Goal: Find specific page/section: Find specific page/section

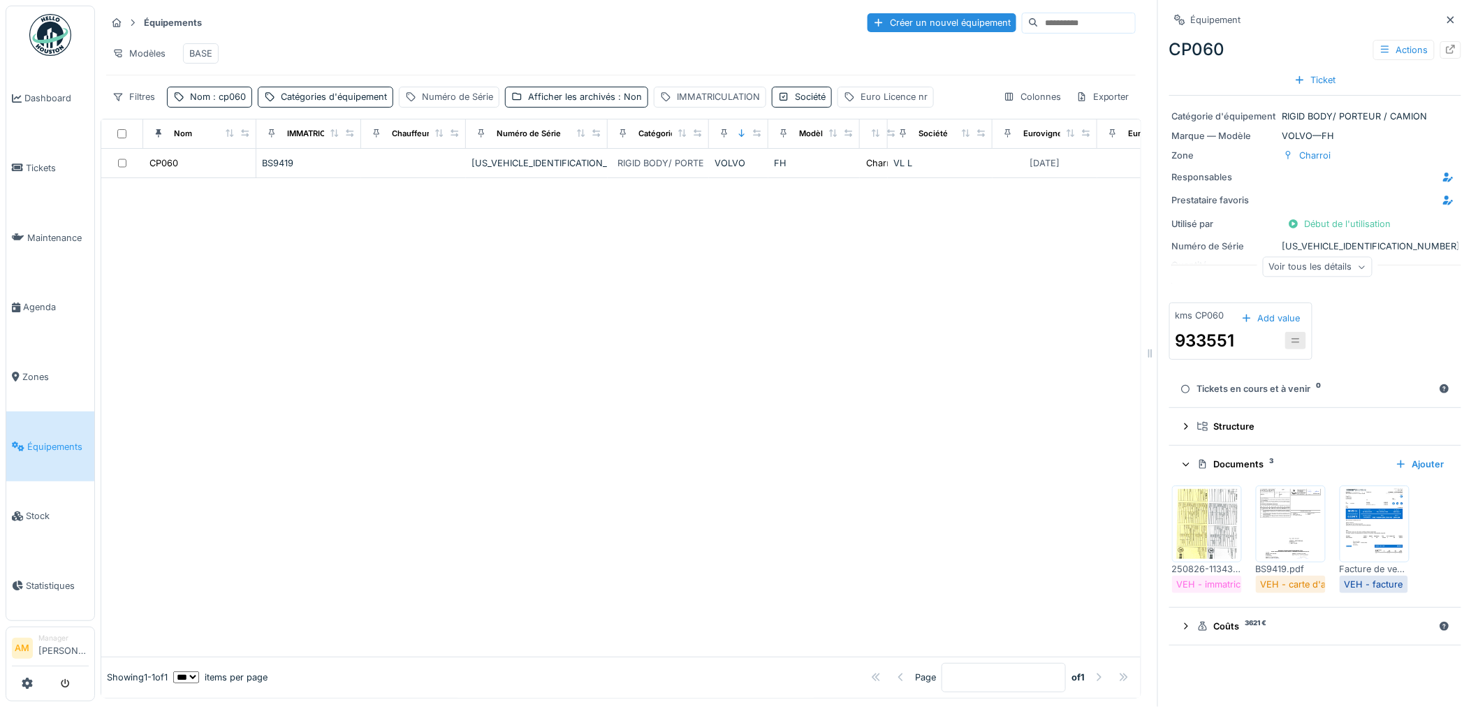
scroll to position [11, 0]
click at [475, 380] on div at bounding box center [620, 417] width 1039 height 478
click at [34, 440] on span "Équipements" at bounding box center [57, 446] width 61 height 13
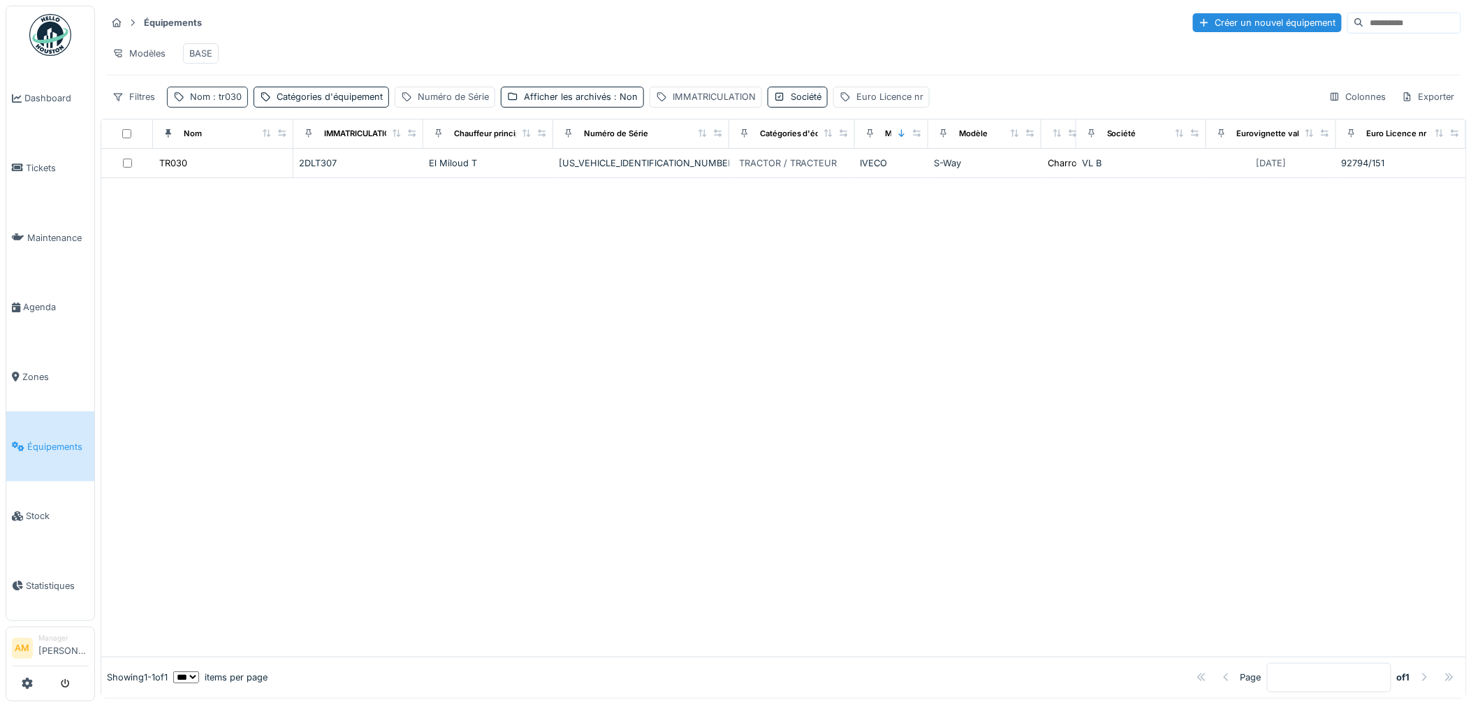
click at [221, 102] on span ": tr030" at bounding box center [225, 97] width 31 height 10
drag, startPoint x: 233, startPoint y: 173, endPoint x: 54, endPoint y: 165, distance: 178.3
click at [116, 182] on body "Dashboard Tickets Maintenance [GEOGRAPHIC_DATA] Zones Équipements Stock Statist…" at bounding box center [739, 353] width 1478 height 707
type input "*****"
click at [709, 330] on div at bounding box center [783, 417] width 1365 height 480
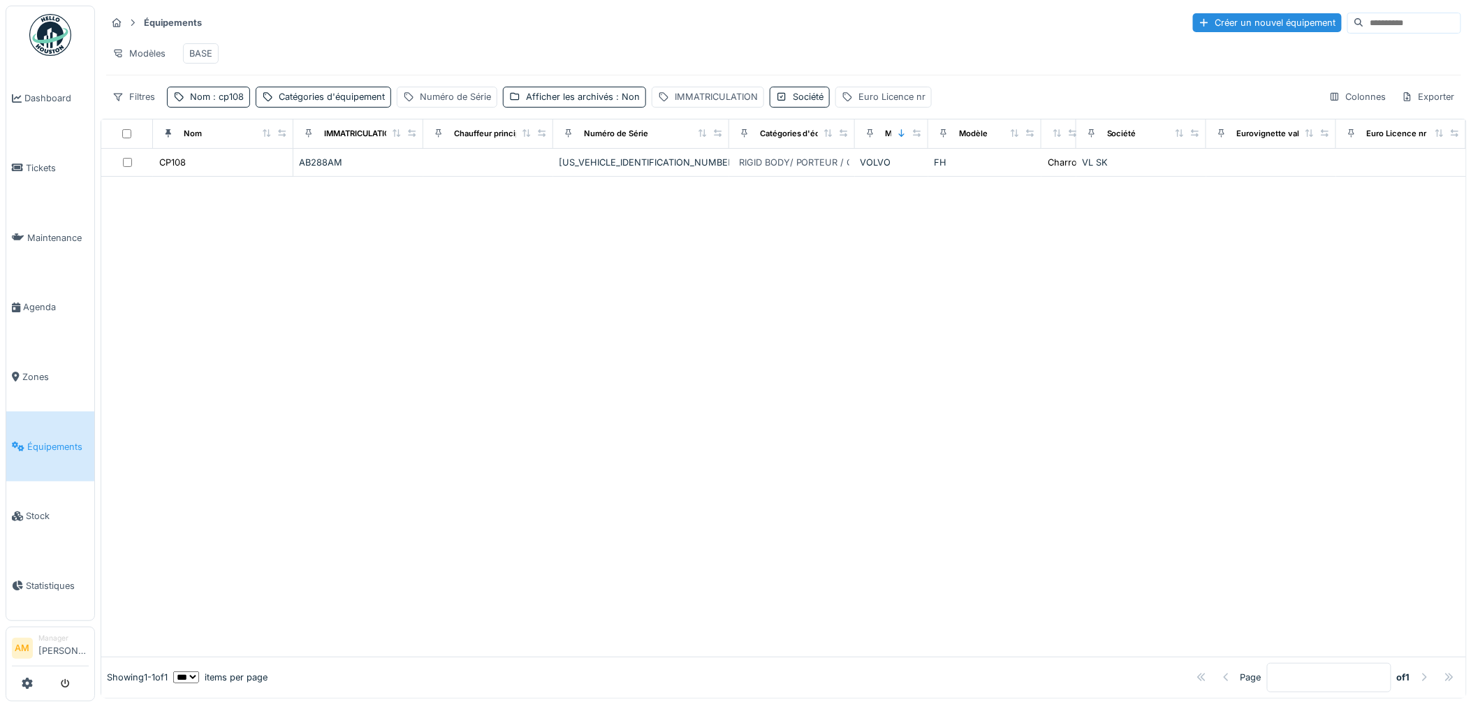
click at [1076, 455] on div at bounding box center [783, 417] width 1365 height 480
click at [1006, 490] on div at bounding box center [783, 417] width 1365 height 480
click at [327, 245] on div at bounding box center [783, 417] width 1365 height 480
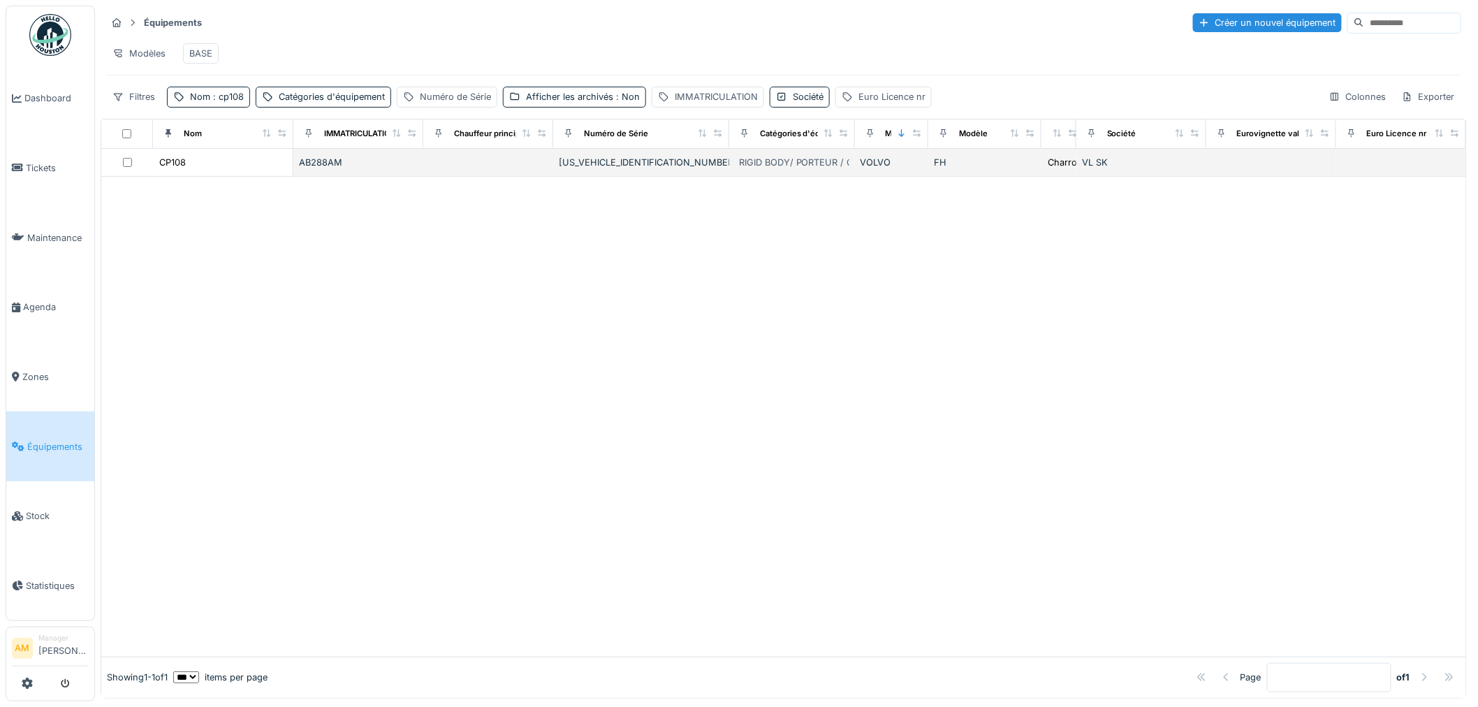
click at [182, 166] on td "CP108" at bounding box center [223, 163] width 140 height 28
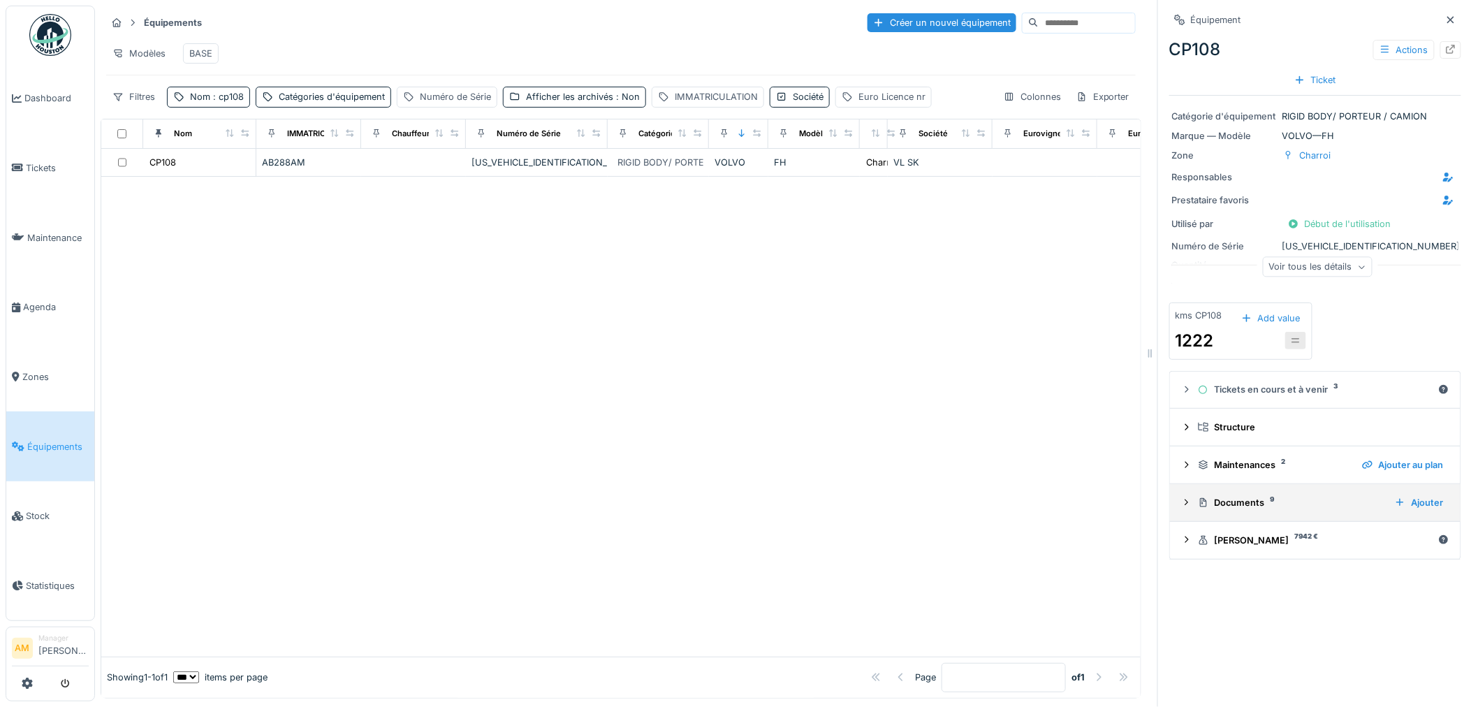
click at [1181, 506] on icon at bounding box center [1186, 502] width 11 height 9
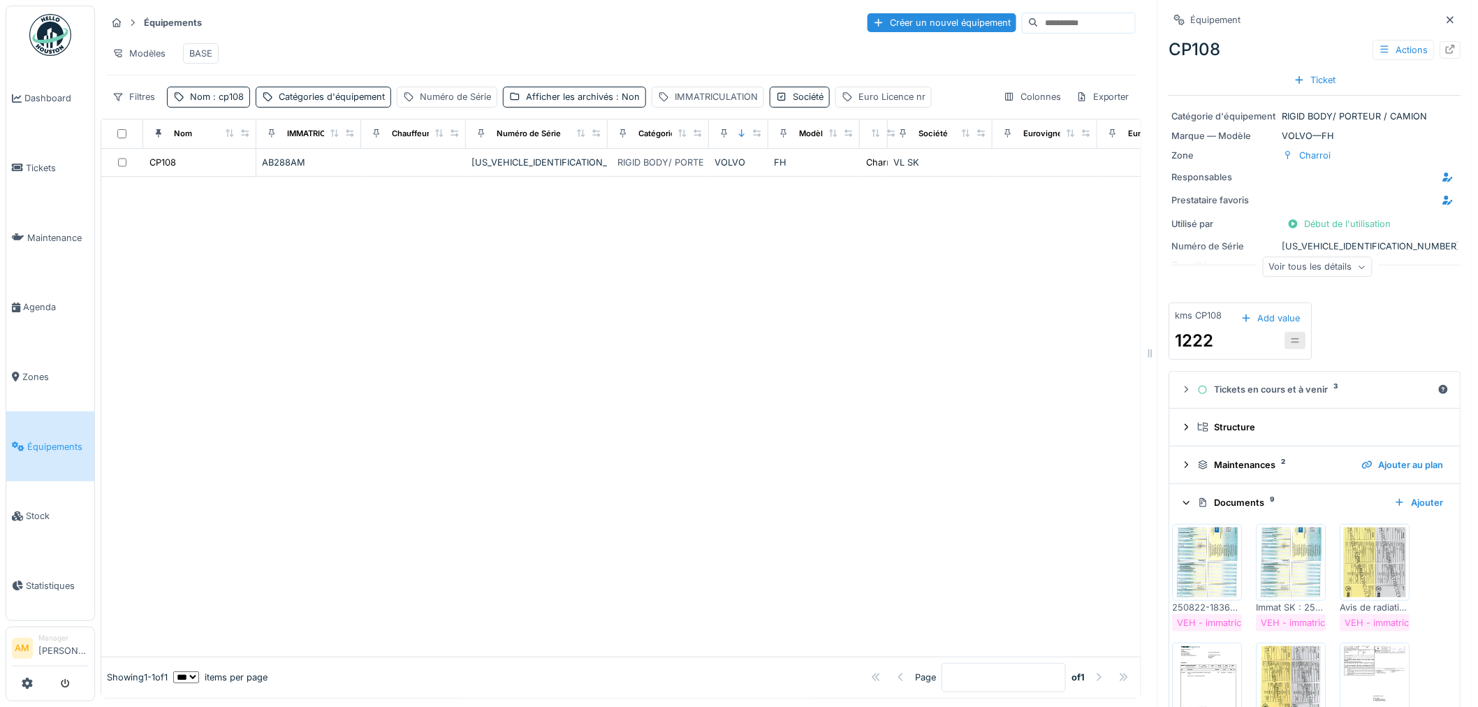
click at [1195, 560] on img at bounding box center [1207, 562] width 63 height 70
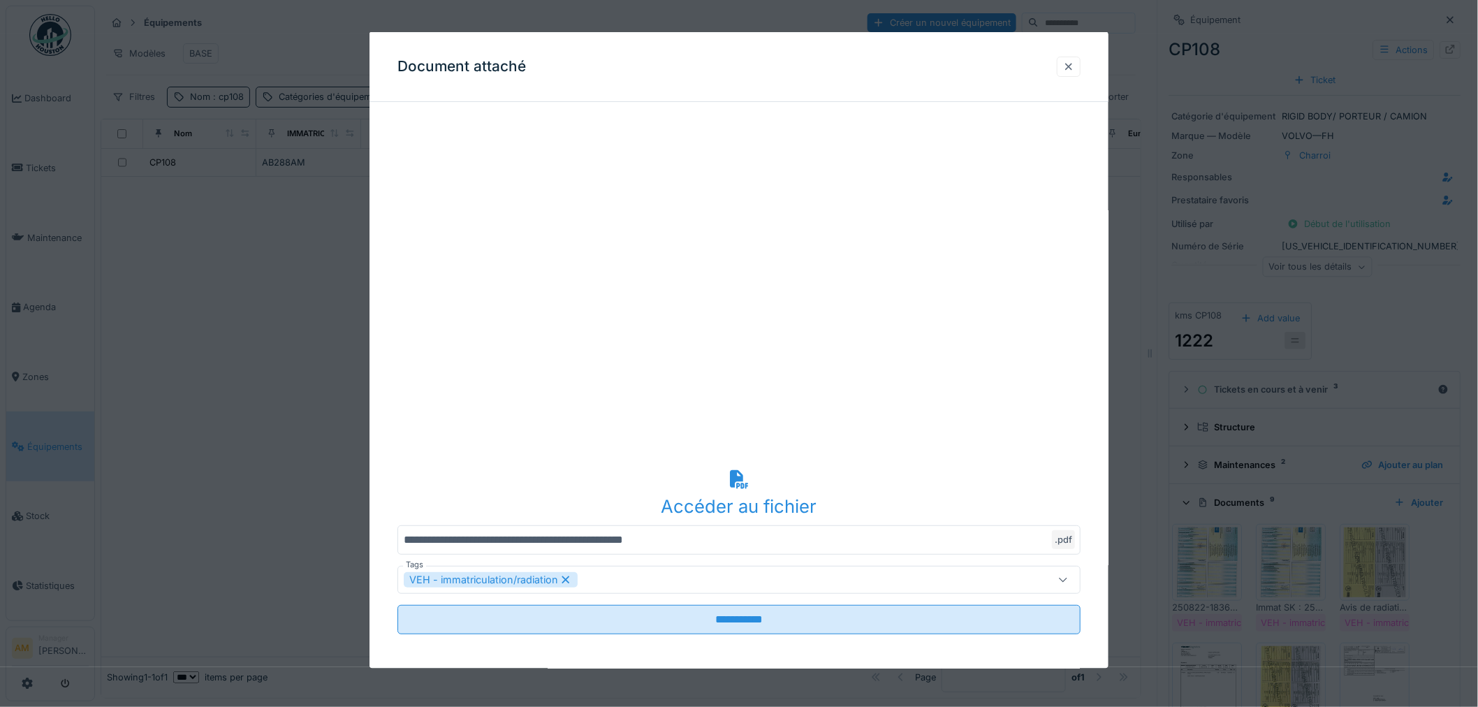
click at [1081, 61] on div at bounding box center [1069, 66] width 24 height 20
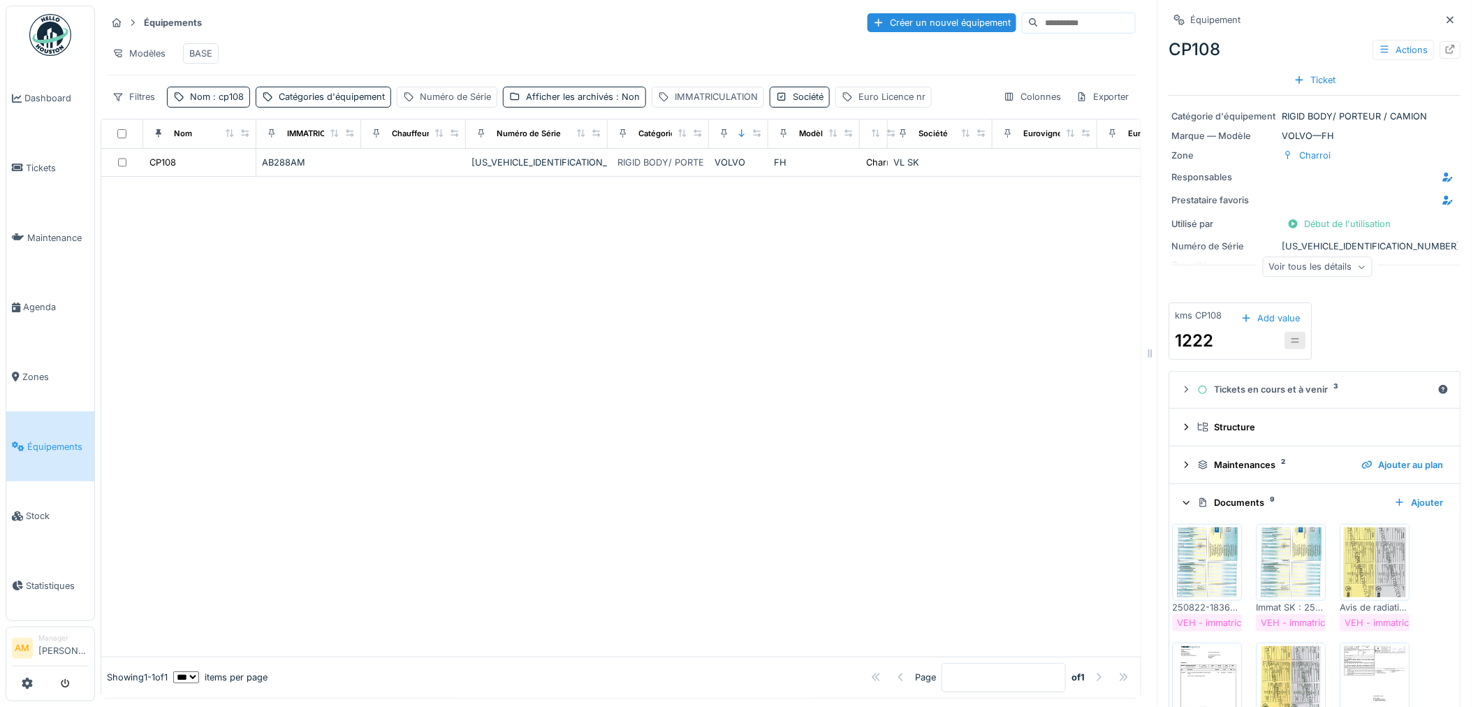
click at [512, 497] on div at bounding box center [620, 417] width 1039 height 480
click at [570, 242] on div at bounding box center [620, 417] width 1039 height 480
click at [449, 271] on div at bounding box center [620, 417] width 1039 height 480
click at [516, 483] on div at bounding box center [620, 417] width 1039 height 480
click at [288, 302] on div at bounding box center [620, 417] width 1039 height 480
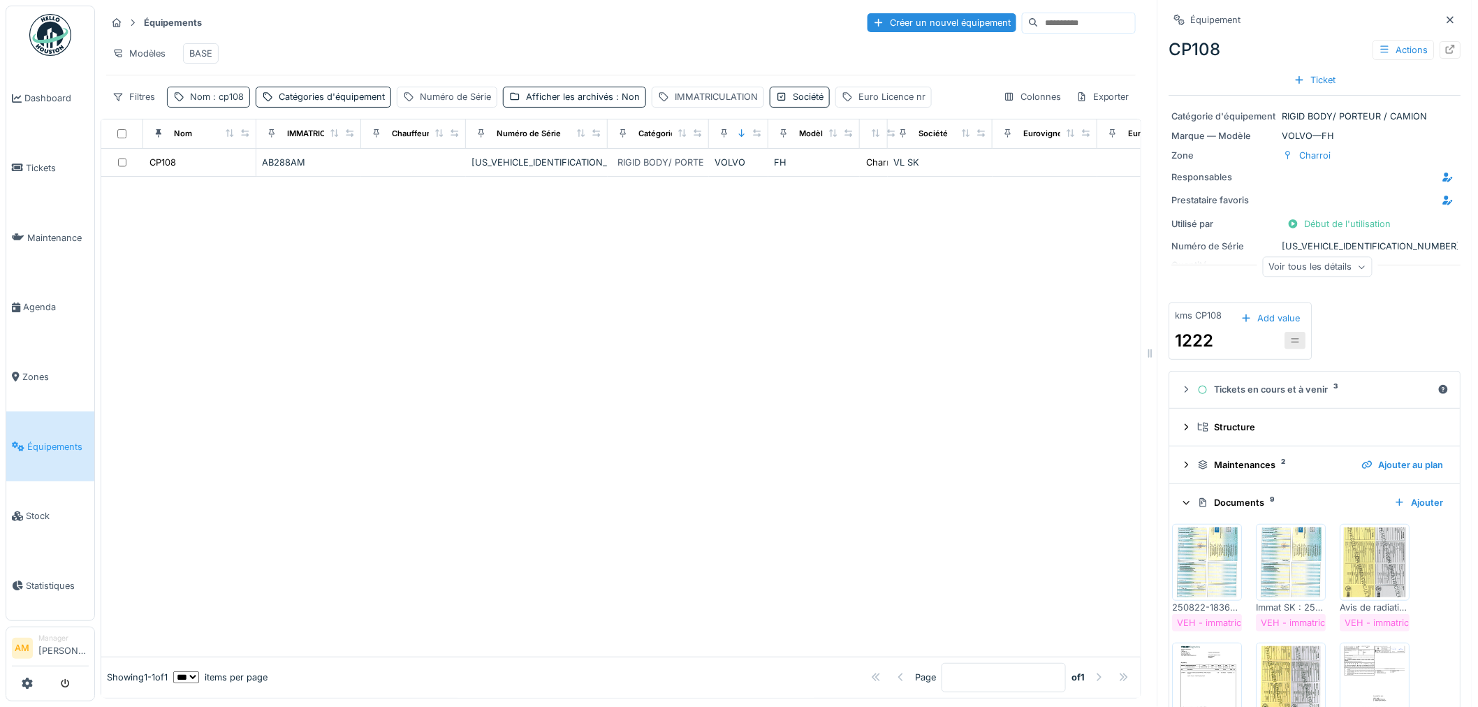
click at [215, 102] on span ": cp108" at bounding box center [227, 97] width 34 height 10
click at [226, 180] on input "*****" at bounding box center [242, 175] width 139 height 29
type input "*"
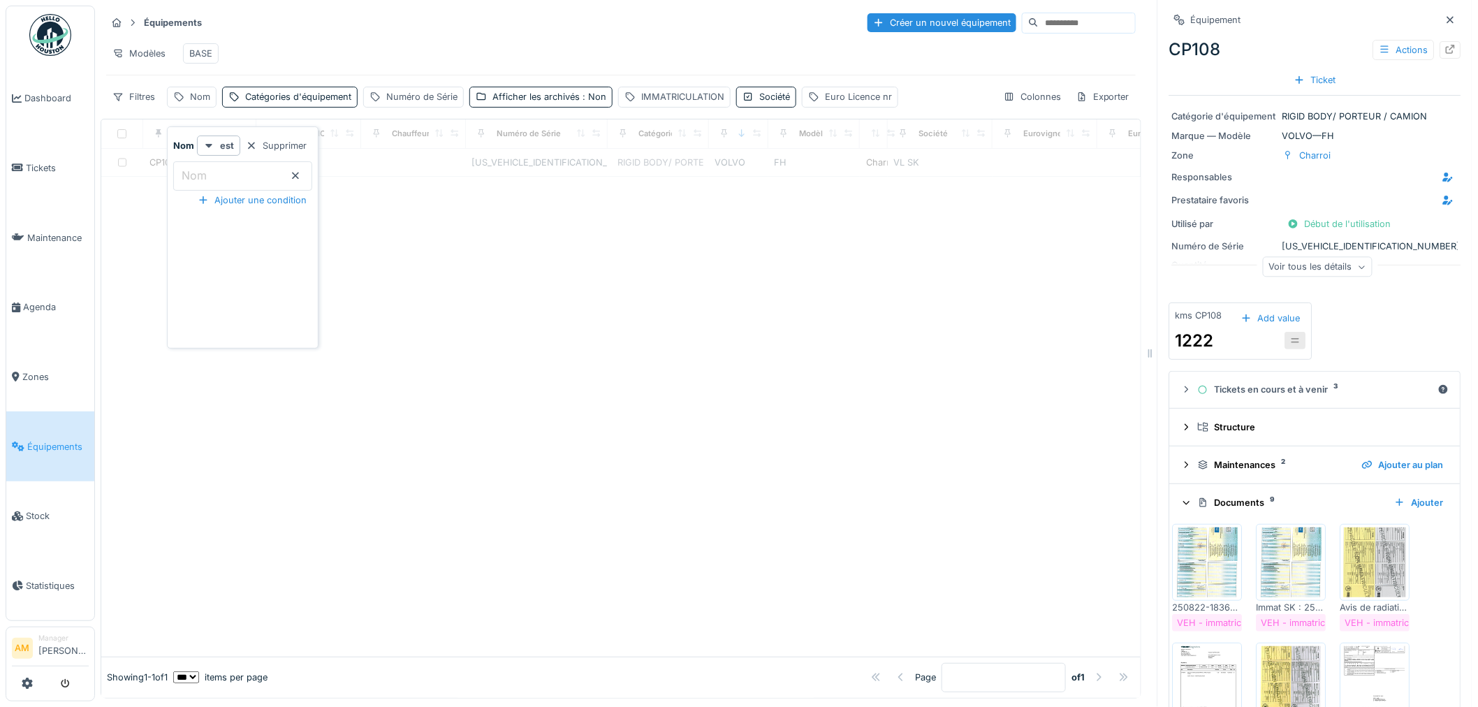
click at [884, 419] on div "Nom IMMATRICULATION Chauffeur principal Numéro de Série Catégories d'équipement…" at bounding box center [621, 409] width 1041 height 580
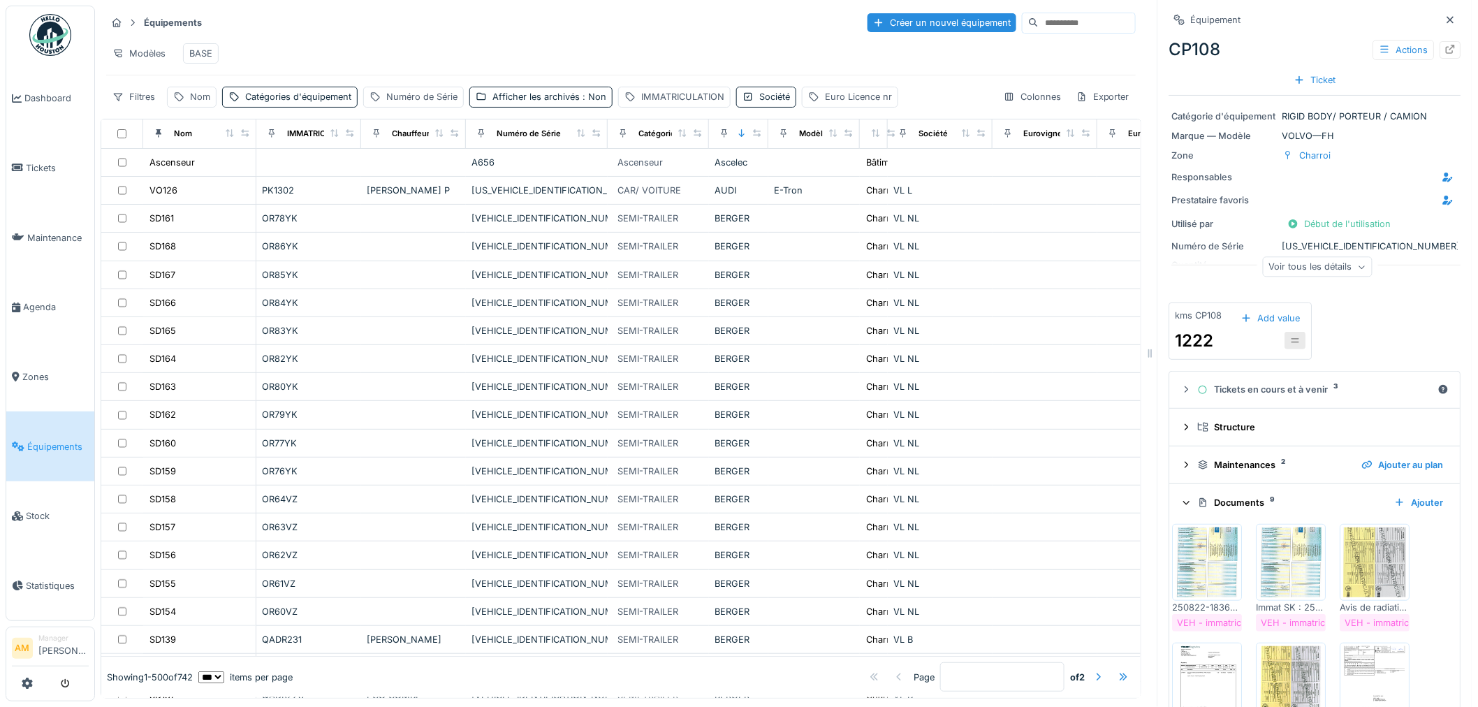
click at [472, 39] on div "Modèles BASE" at bounding box center [621, 53] width 1030 height 31
